Goal: Entertainment & Leisure: Consume media (video, audio)

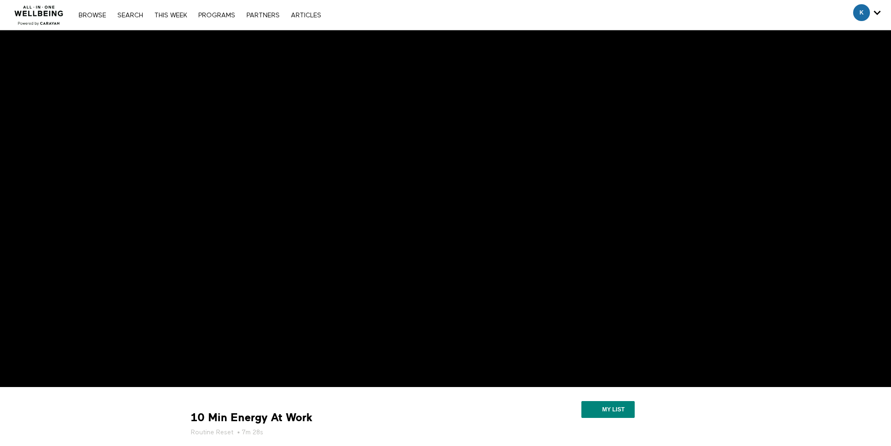
click at [49, 13] on img at bounding box center [39, 13] width 57 height 28
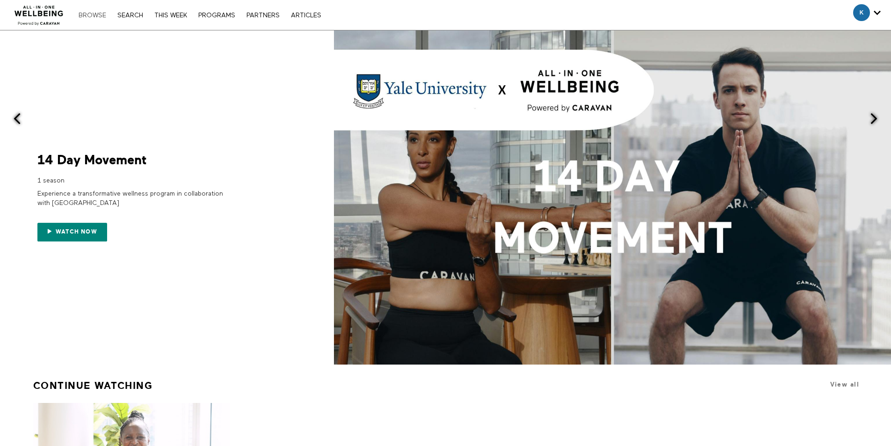
click at [91, 14] on link "Browse" at bounding box center [92, 15] width 37 height 7
click at [128, 14] on link "Search" at bounding box center [130, 15] width 35 height 7
click at [130, 14] on link "Search" at bounding box center [130, 15] width 35 height 7
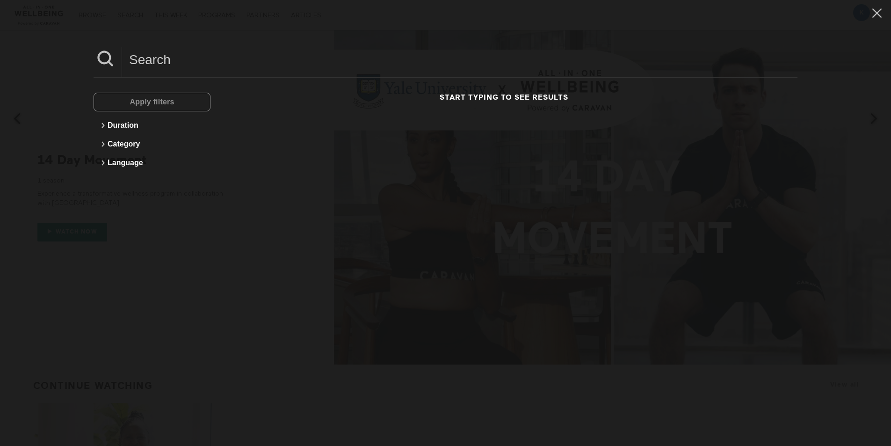
click at [174, 63] on input at bounding box center [459, 60] width 675 height 26
type input "interpark"
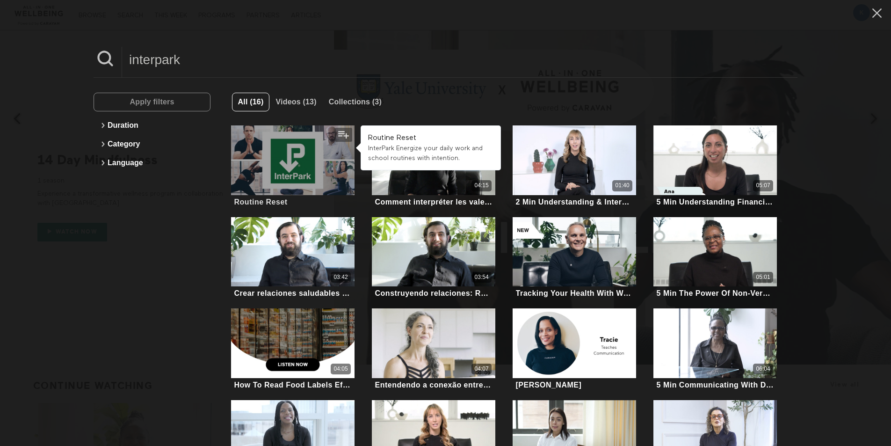
click at [286, 165] on div at bounding box center [292, 160] width 123 height 70
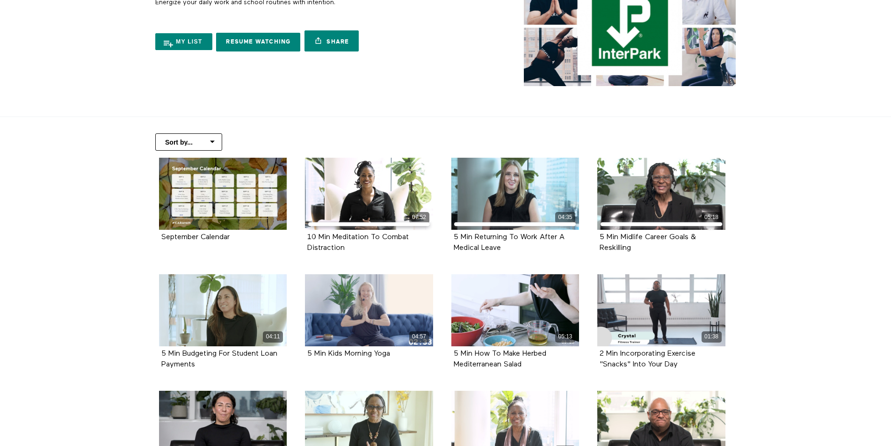
scroll to position [140, 0]
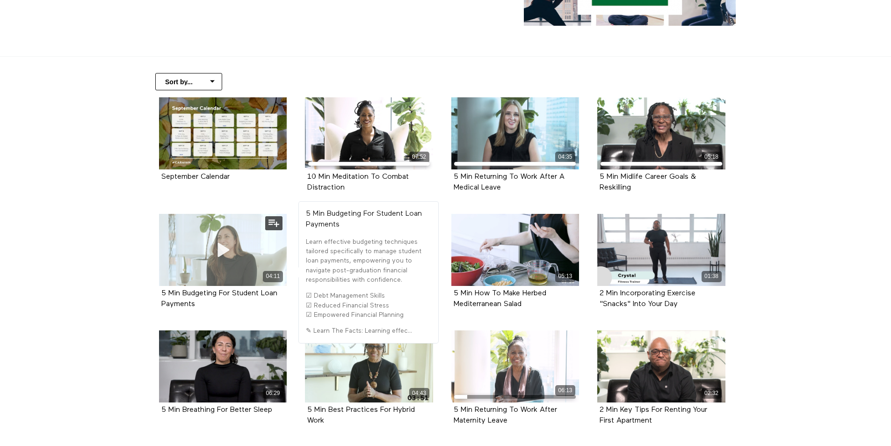
click at [225, 241] on span at bounding box center [222, 250] width 28 height 28
